Goal: Information Seeking & Learning: Find specific fact

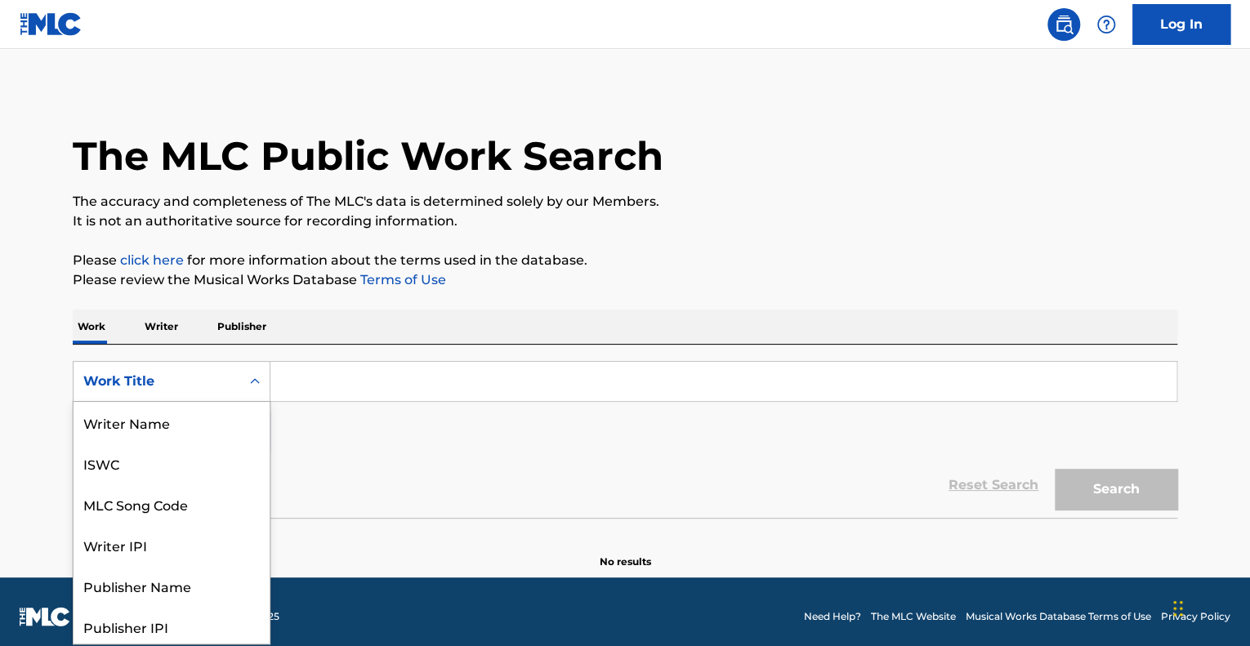
scroll to position [82, 0]
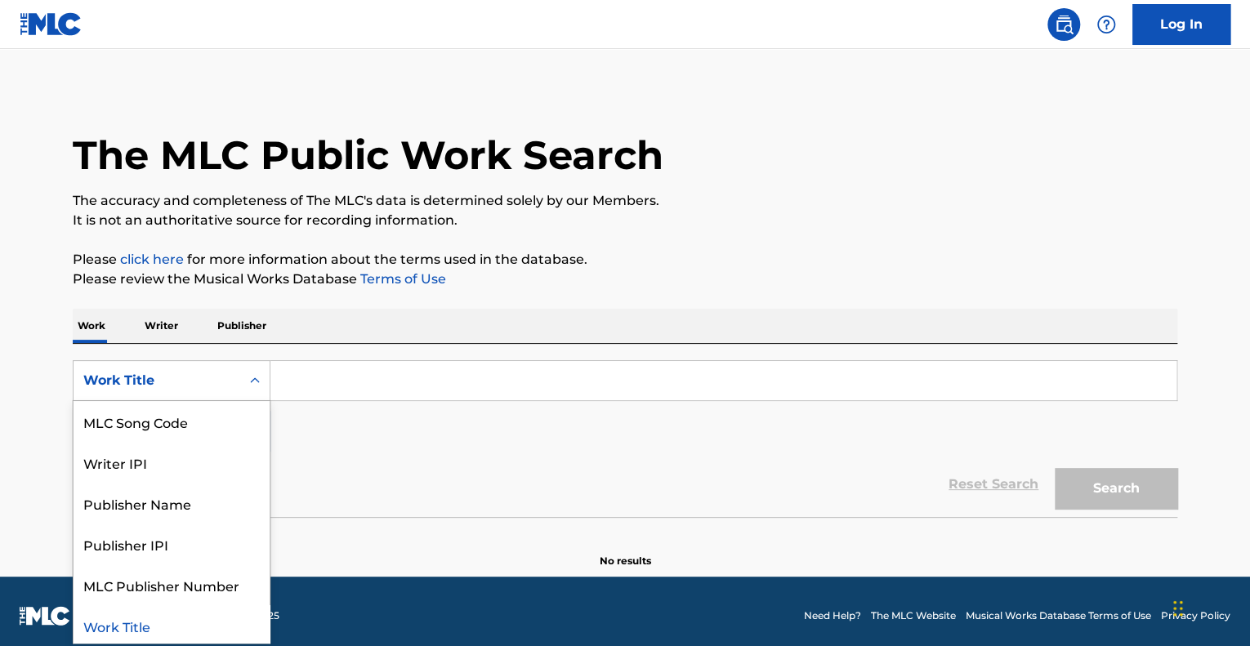
click at [185, 386] on div "Work Title" at bounding box center [156, 381] width 147 height 20
click at [155, 467] on div "Writer IPI" at bounding box center [172, 462] width 196 height 41
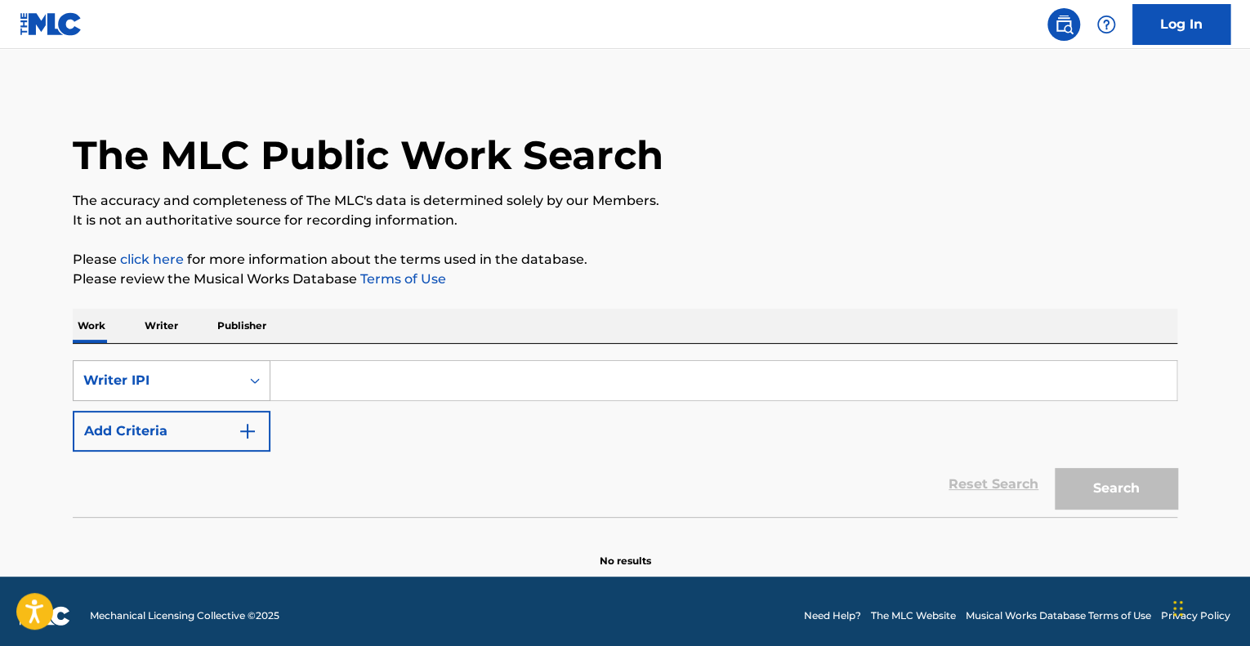
click at [132, 388] on div "Writer IPI" at bounding box center [156, 381] width 147 height 20
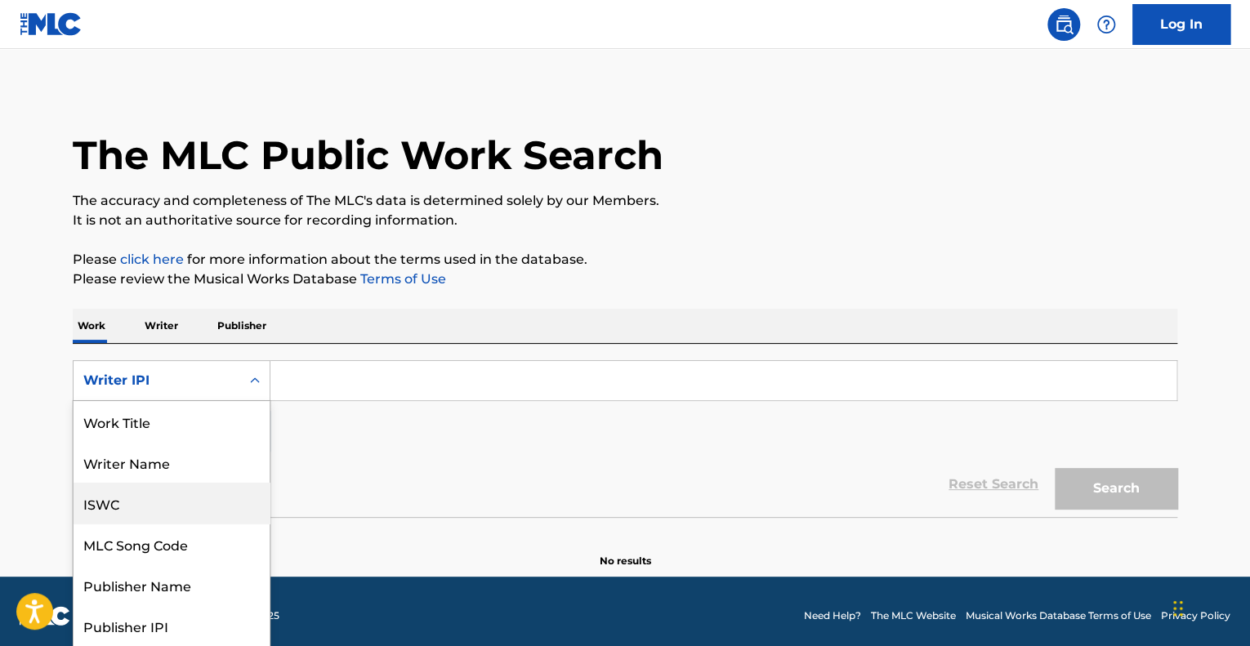
scroll to position [0, 0]
click at [134, 462] on div "Writer Name" at bounding box center [172, 462] width 196 height 41
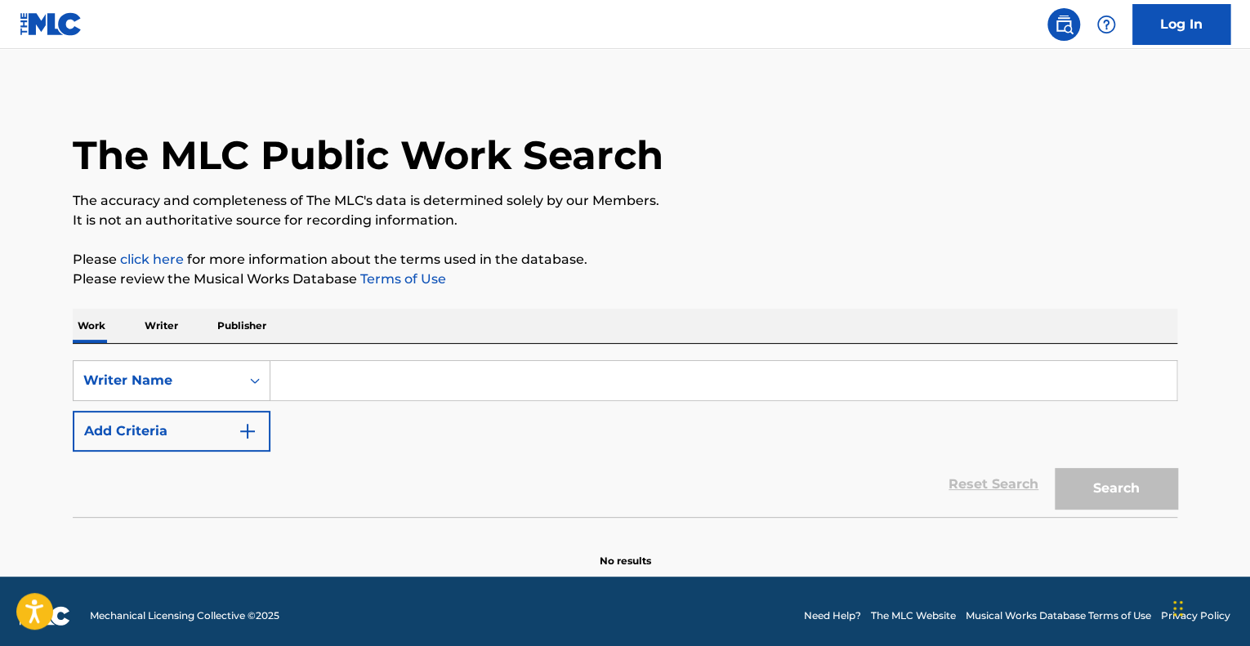
click at [288, 384] on input "Search Form" at bounding box center [723, 380] width 906 height 39
click at [1055, 468] on button "Search" at bounding box center [1116, 488] width 123 height 41
click at [299, 382] on input "matt fazzi" at bounding box center [723, 380] width 906 height 39
click at [314, 382] on input "matt fazzi" at bounding box center [723, 380] width 906 height 39
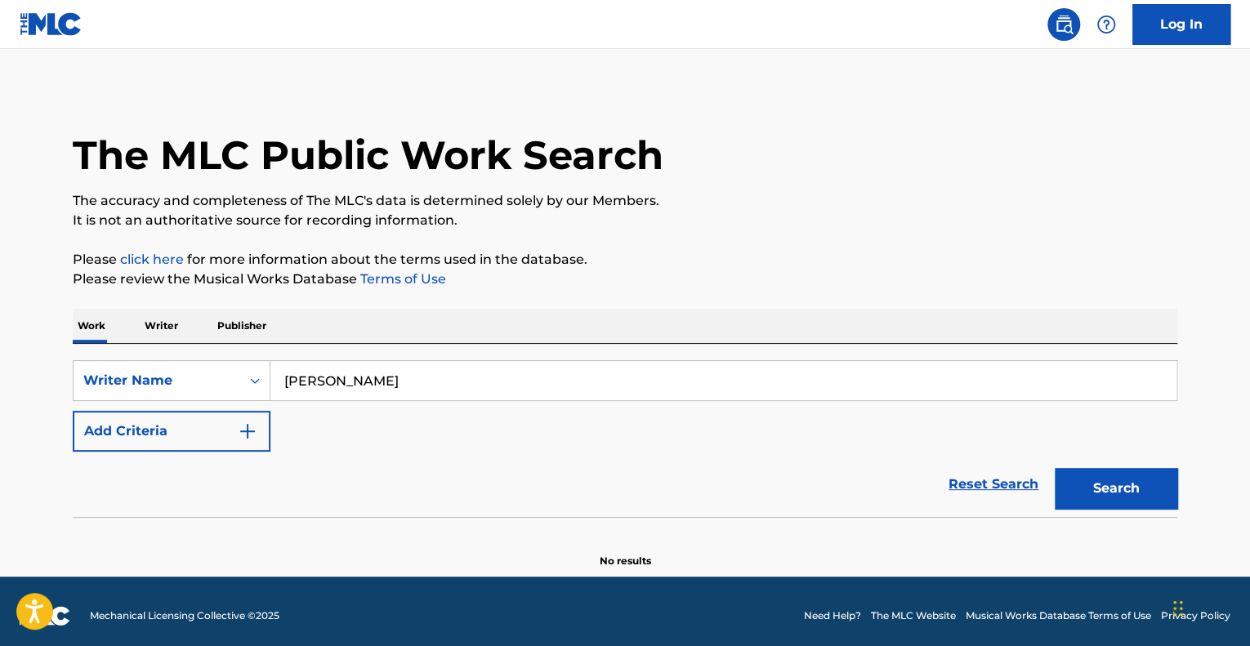
type input "[PERSON_NAME]"
click at [1055, 468] on button "Search" at bounding box center [1116, 488] width 123 height 41
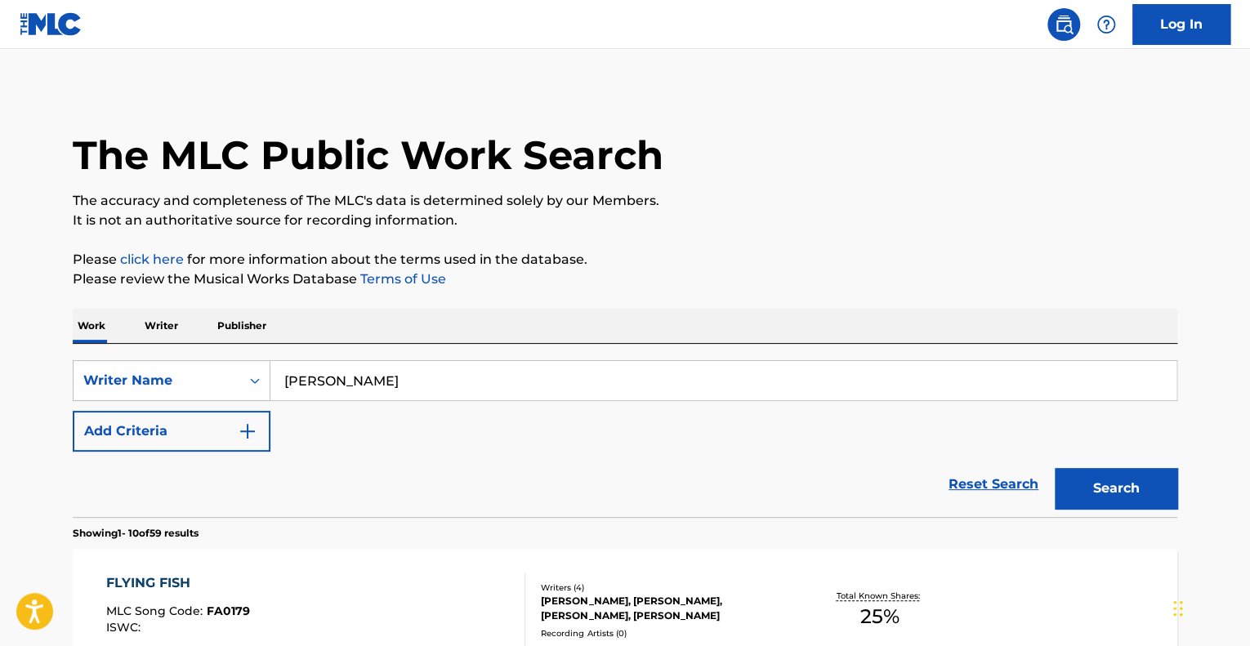
click at [314, 382] on input "[PERSON_NAME]" at bounding box center [723, 380] width 906 height 39
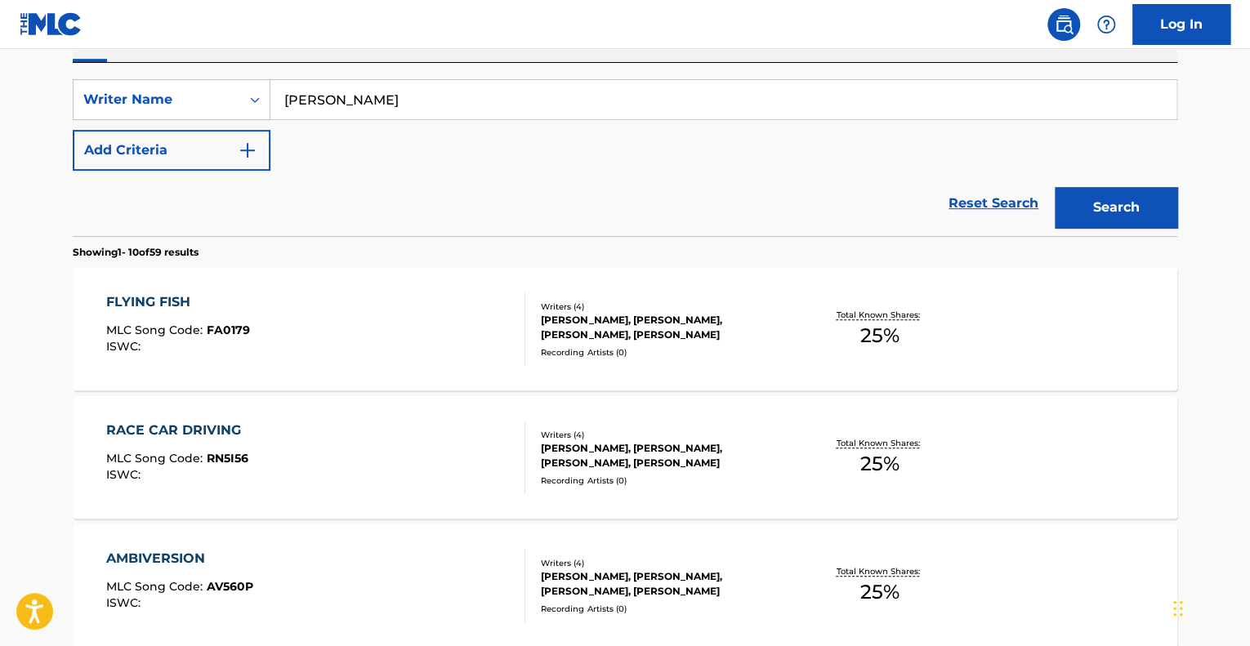
scroll to position [137, 0]
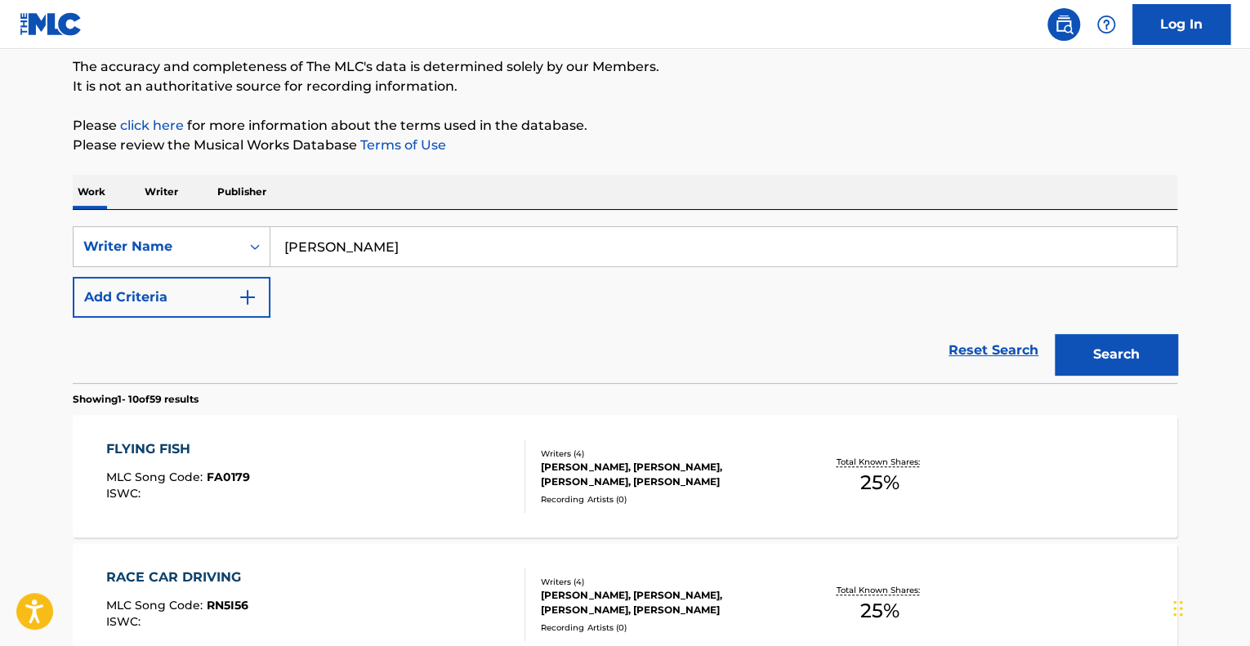
click at [158, 189] on p "Writer" at bounding box center [161, 192] width 43 height 34
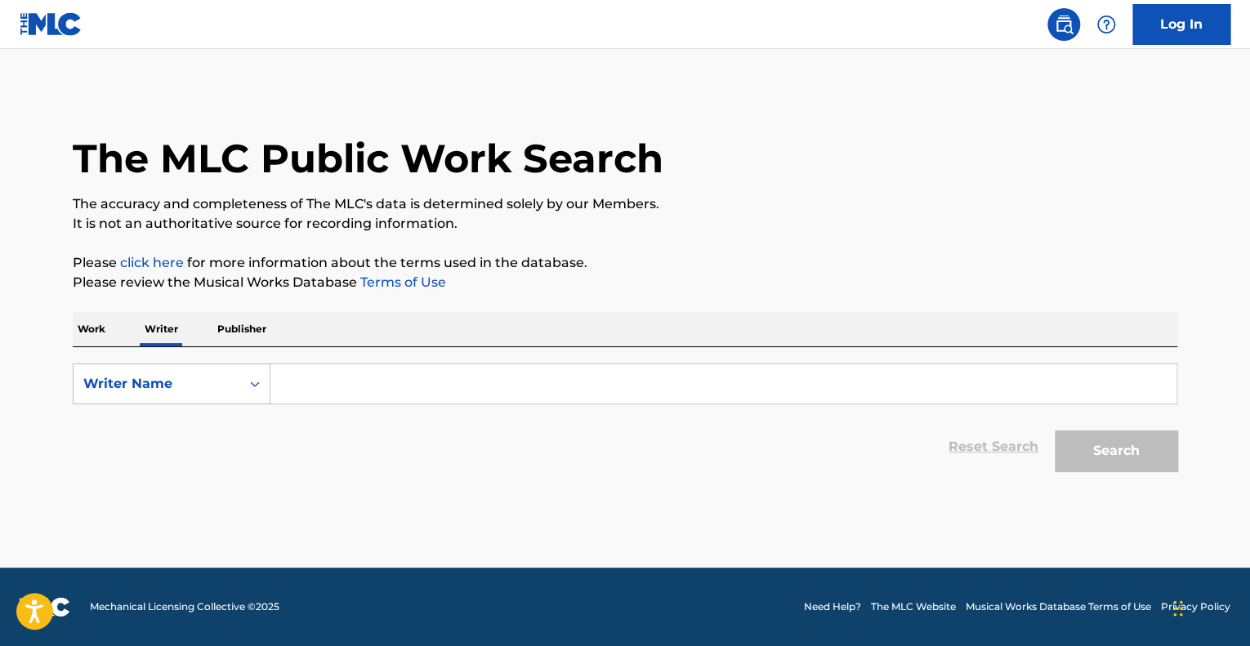
click at [101, 326] on p "Work" at bounding box center [92, 329] width 38 height 34
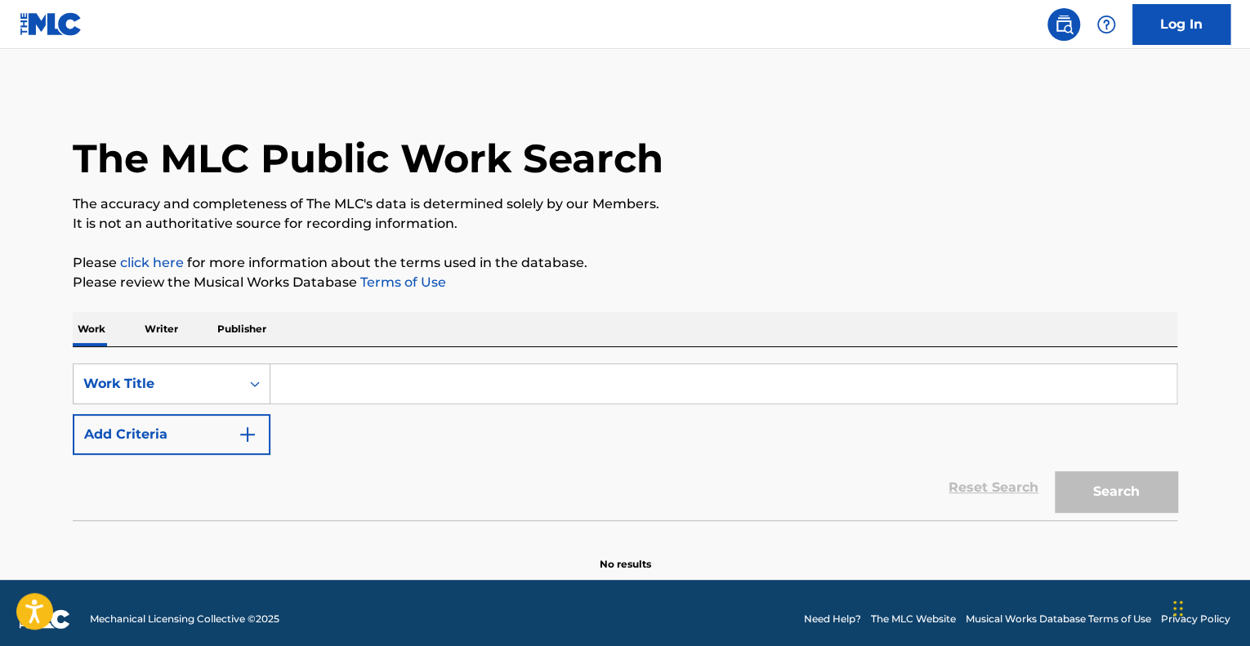
click at [307, 378] on input "Search Form" at bounding box center [723, 383] width 906 height 39
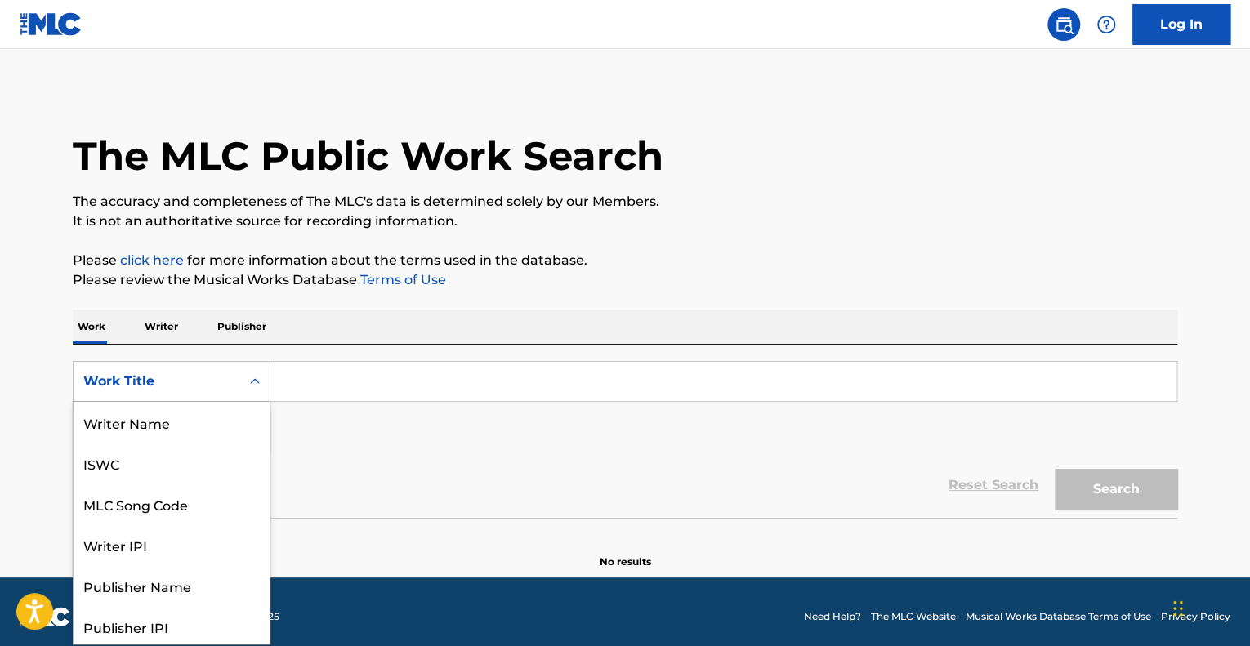
click at [179, 379] on div "Work Title" at bounding box center [156, 382] width 147 height 20
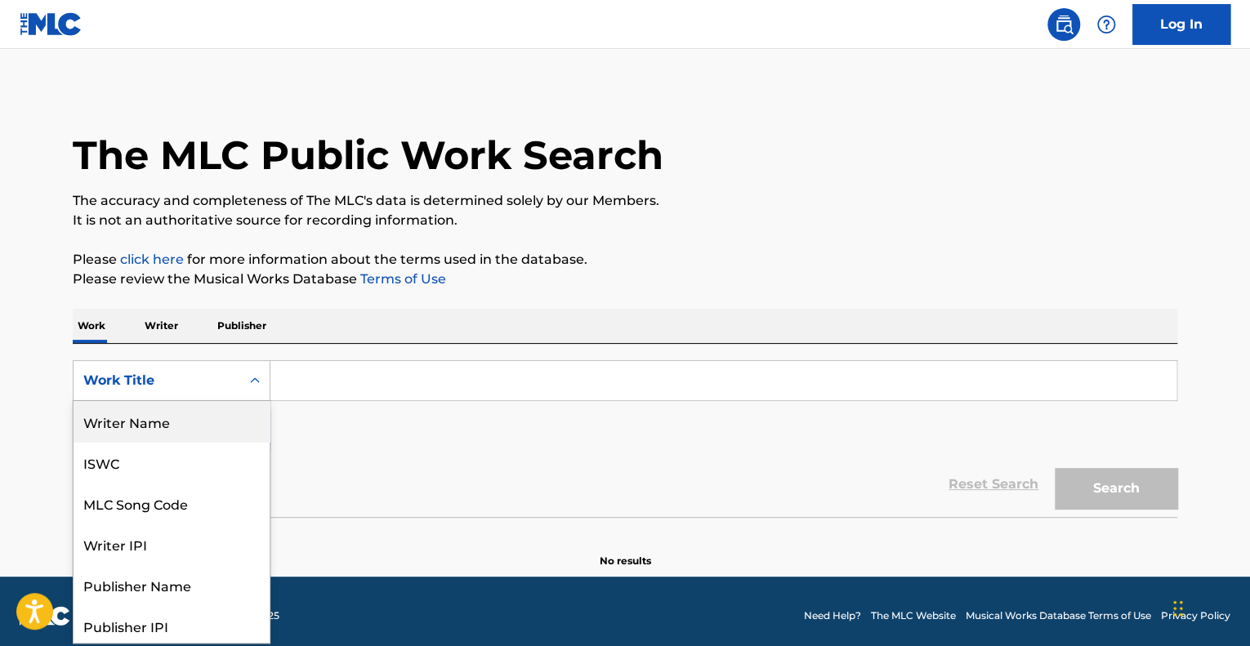
click at [162, 423] on div "Writer Name" at bounding box center [172, 421] width 196 height 41
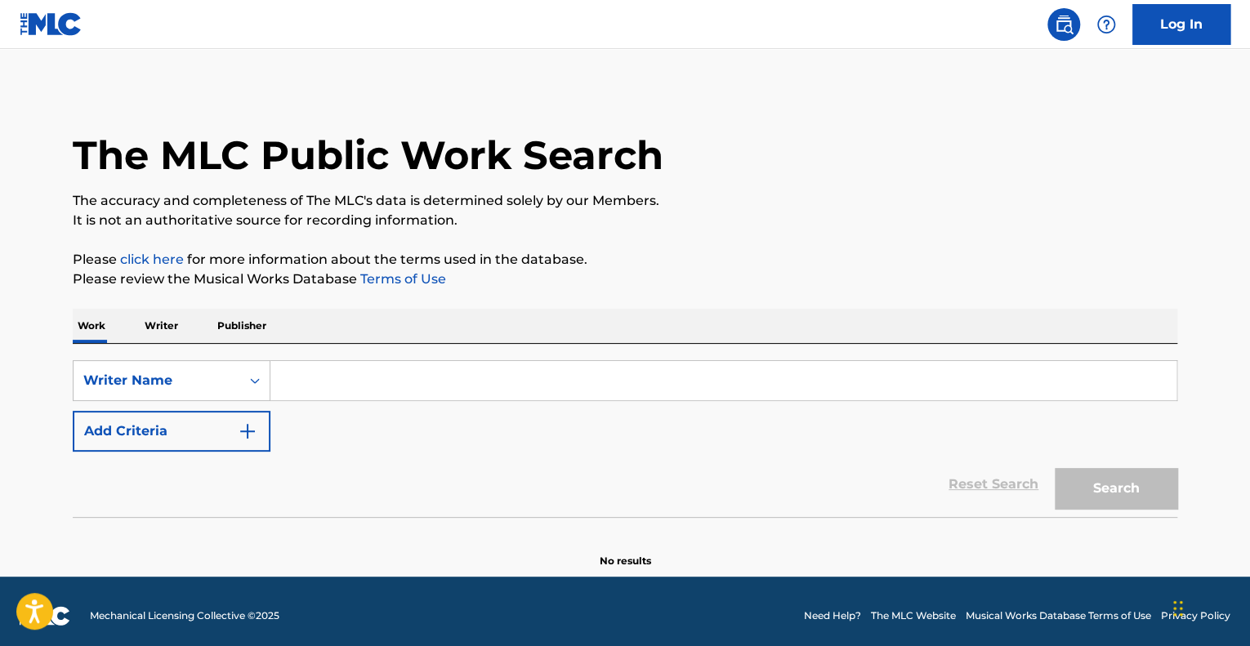
click at [297, 372] on input "Search Form" at bounding box center [723, 380] width 906 height 39
type input "[PERSON_NAME]"
click at [1055, 468] on button "Search" at bounding box center [1116, 488] width 123 height 41
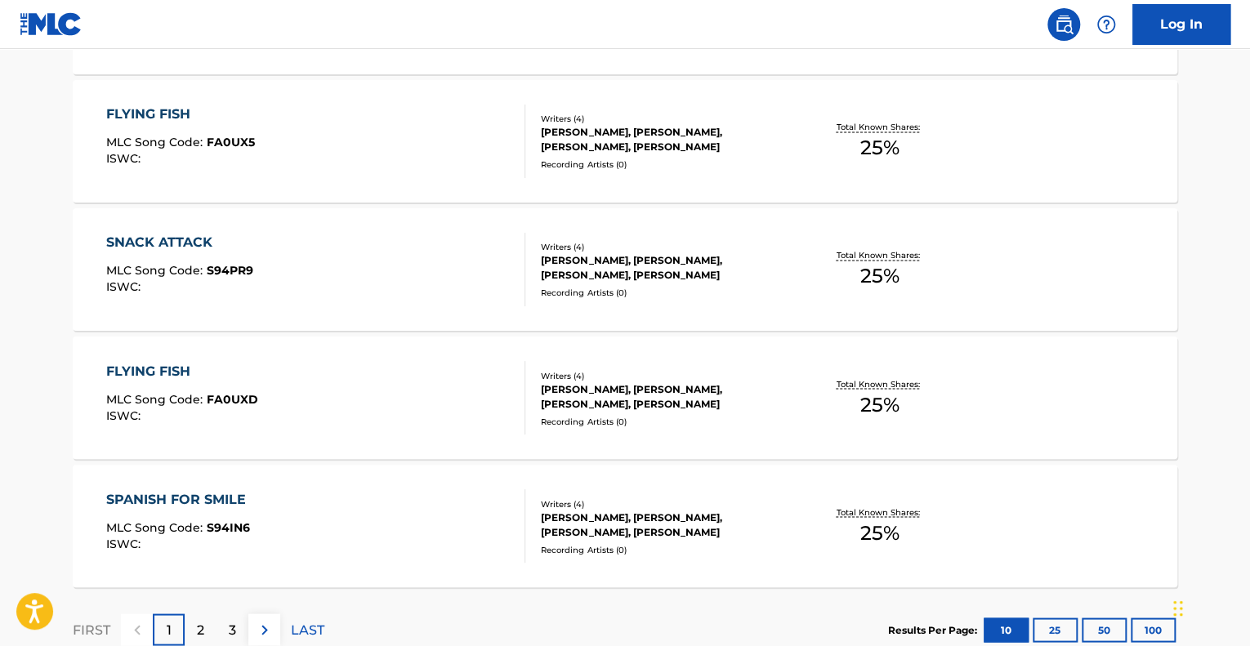
scroll to position [1353, 0]
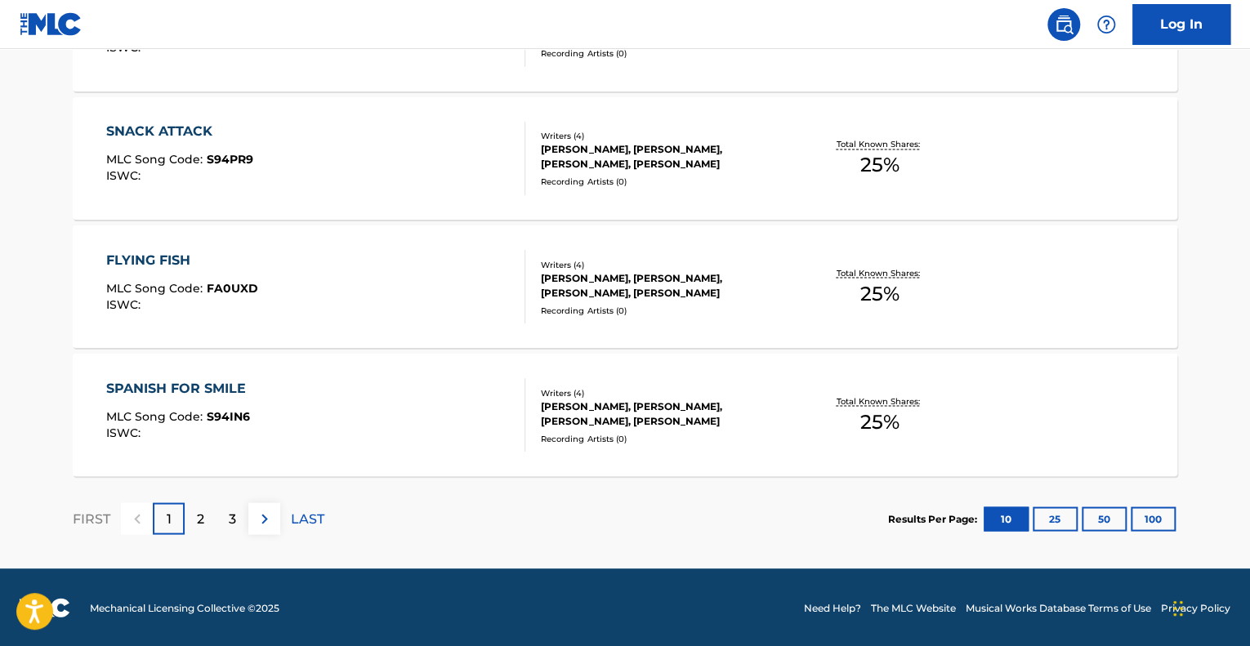
click at [601, 391] on div "Writers ( 4 )" at bounding box center [664, 392] width 247 height 12
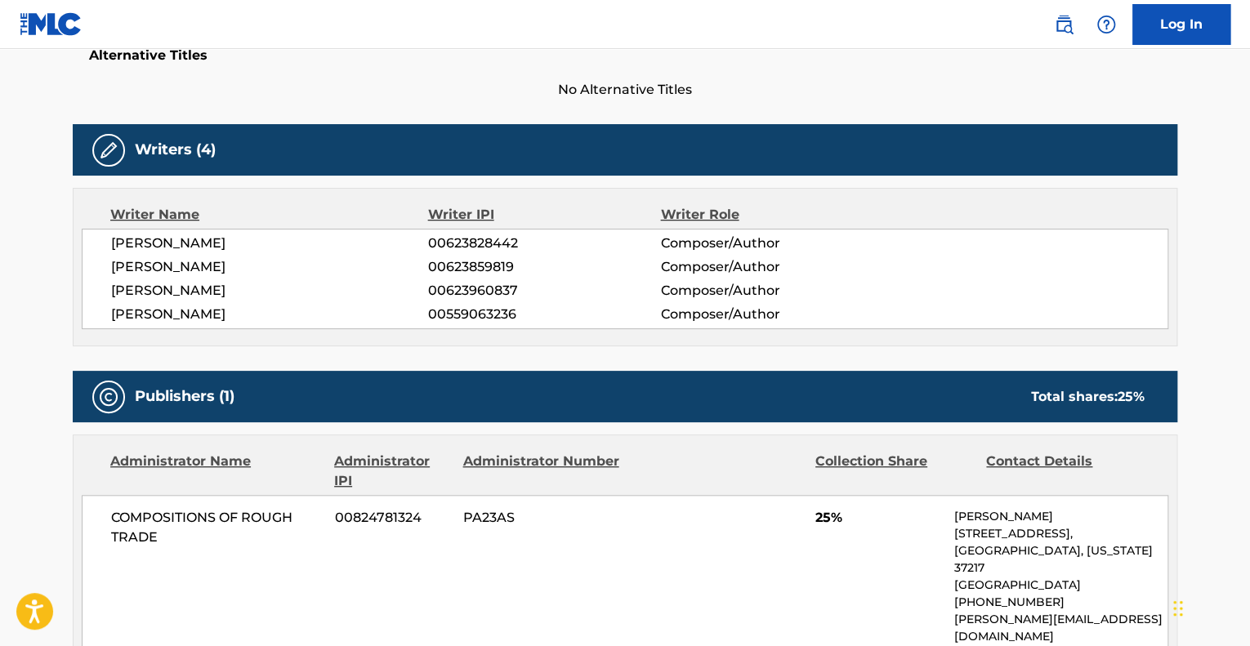
scroll to position [450, 0]
